Goal: Task Accomplishment & Management: Manage account settings

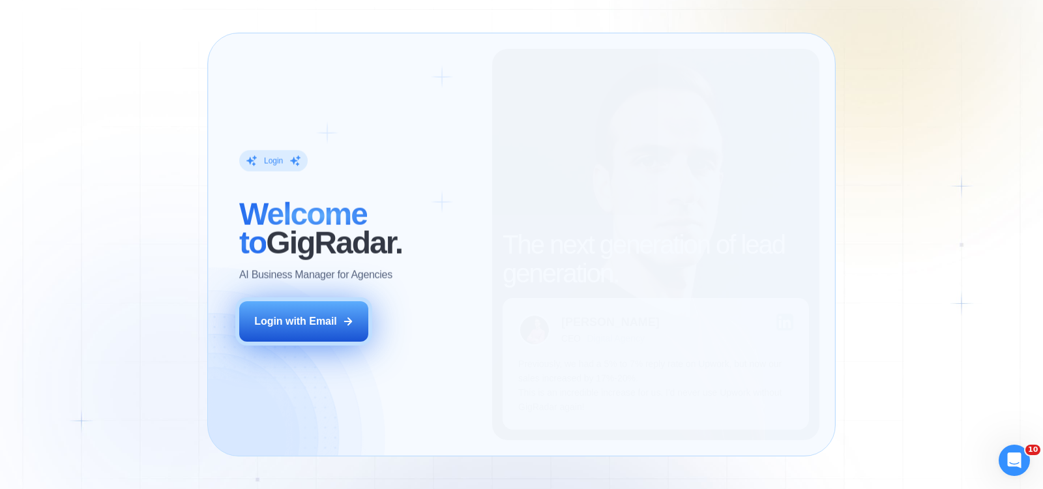
click at [339, 328] on button "Login with Email" at bounding box center [303, 321] width 129 height 40
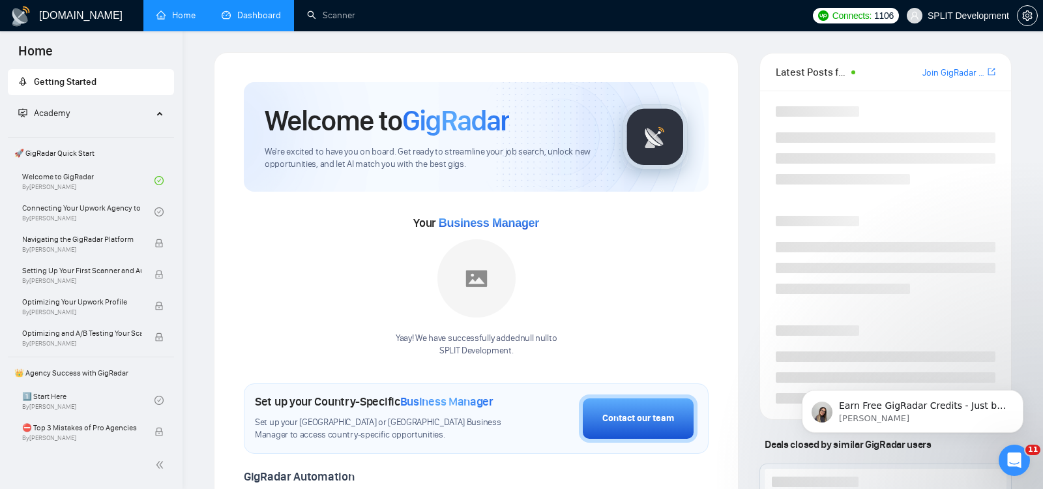
click at [263, 10] on link "Dashboard" at bounding box center [251, 15] width 59 height 11
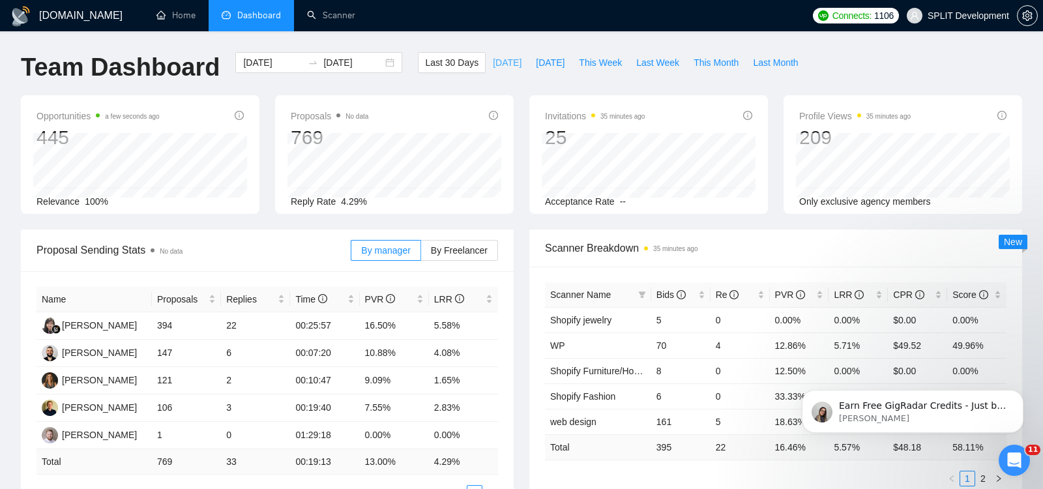
click at [500, 66] on span "[DATE]" at bounding box center [507, 62] width 29 height 14
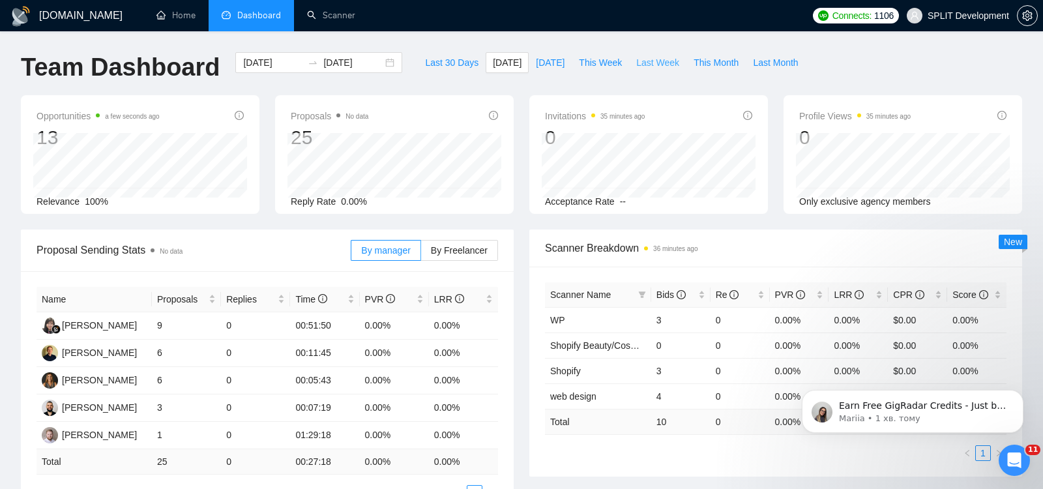
click at [667, 59] on span "Last Week" at bounding box center [657, 62] width 43 height 14
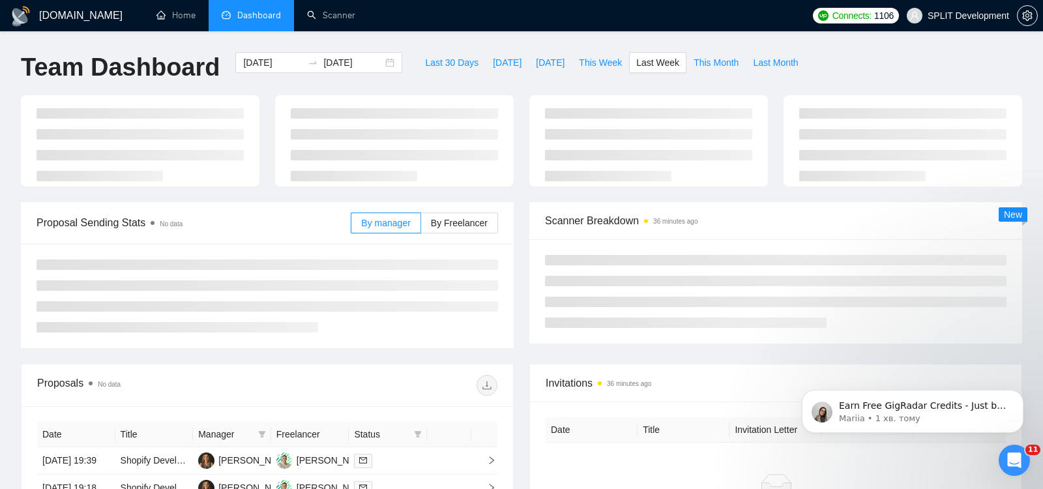
type input "[DATE]"
